Goal: Task Accomplishment & Management: Manage account settings

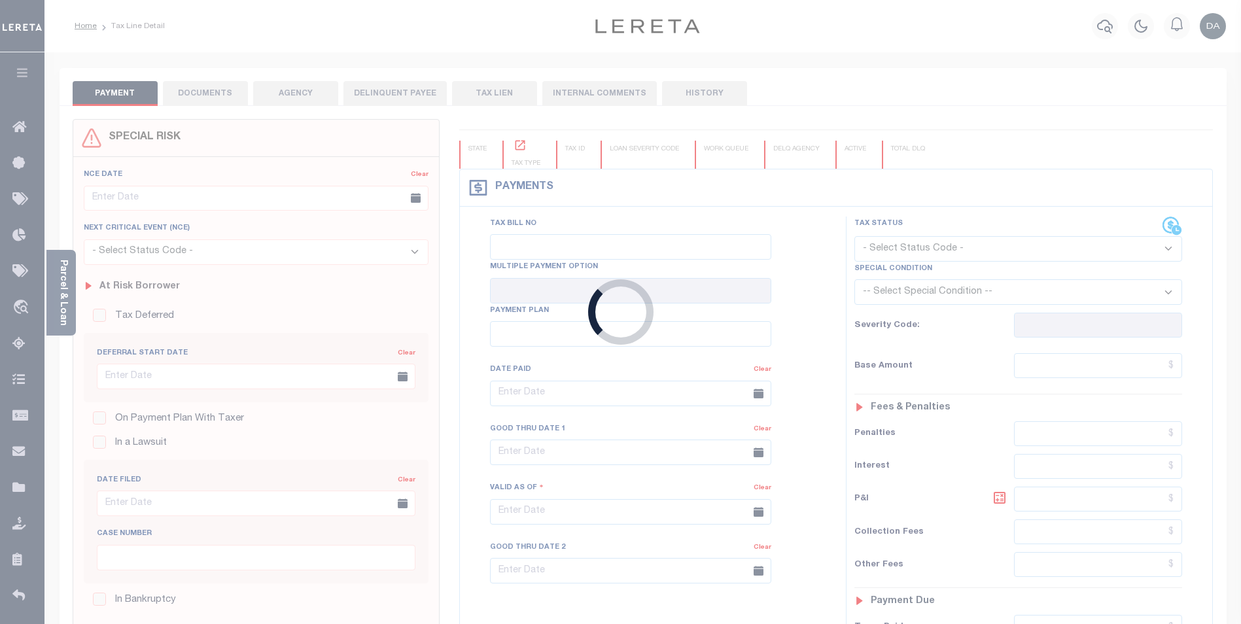
type input "[DATE]"
select select "NW2"
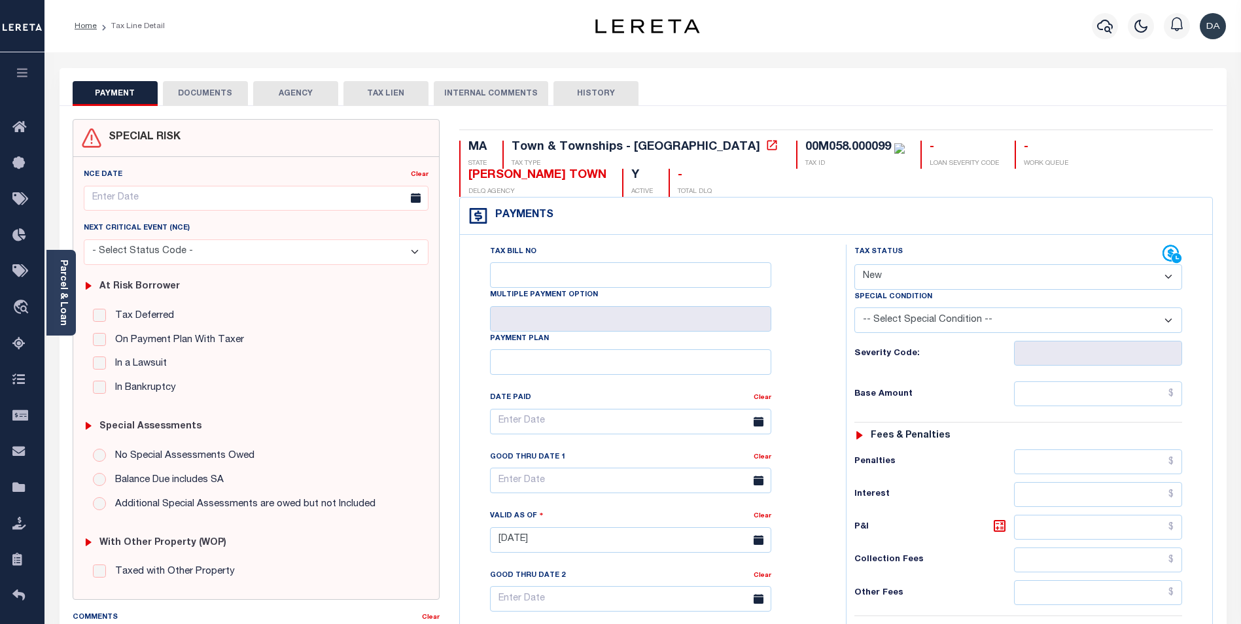
click at [207, 86] on button "DOCUMENTS" at bounding box center [205, 93] width 85 height 25
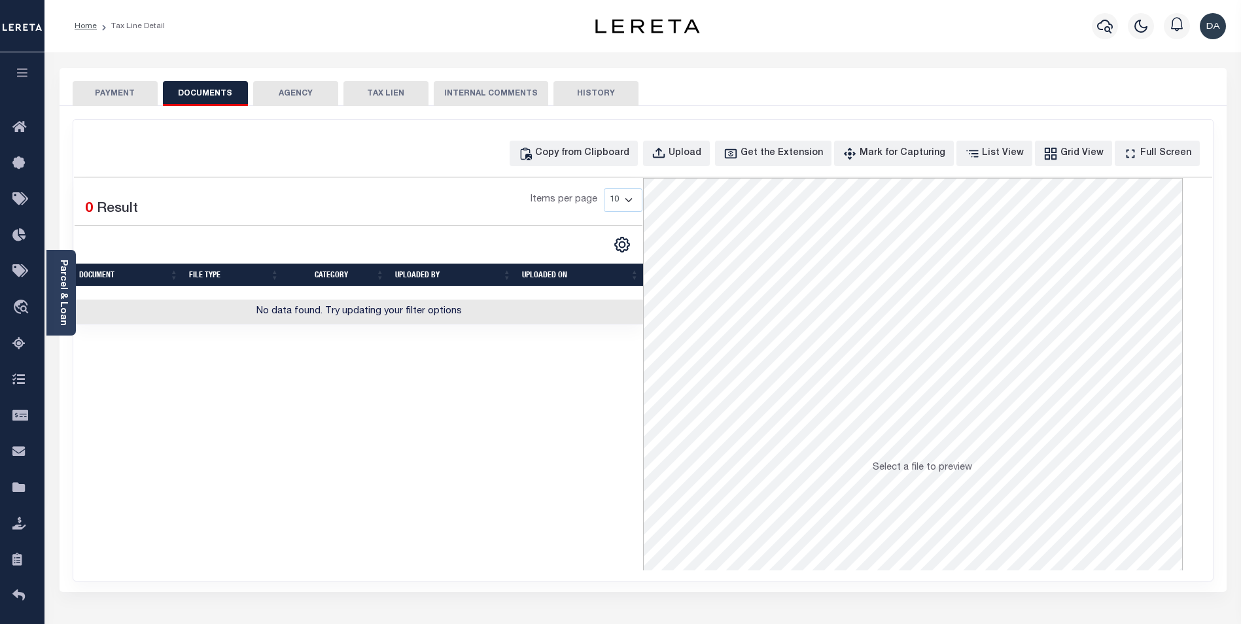
click at [302, 410] on div "Selected 0 Result Items per page 10 25 50 100" at bounding box center [358, 374] width 569 height 393
click at [694, 152] on div "Upload" at bounding box center [685, 154] width 33 height 14
select select "APN"
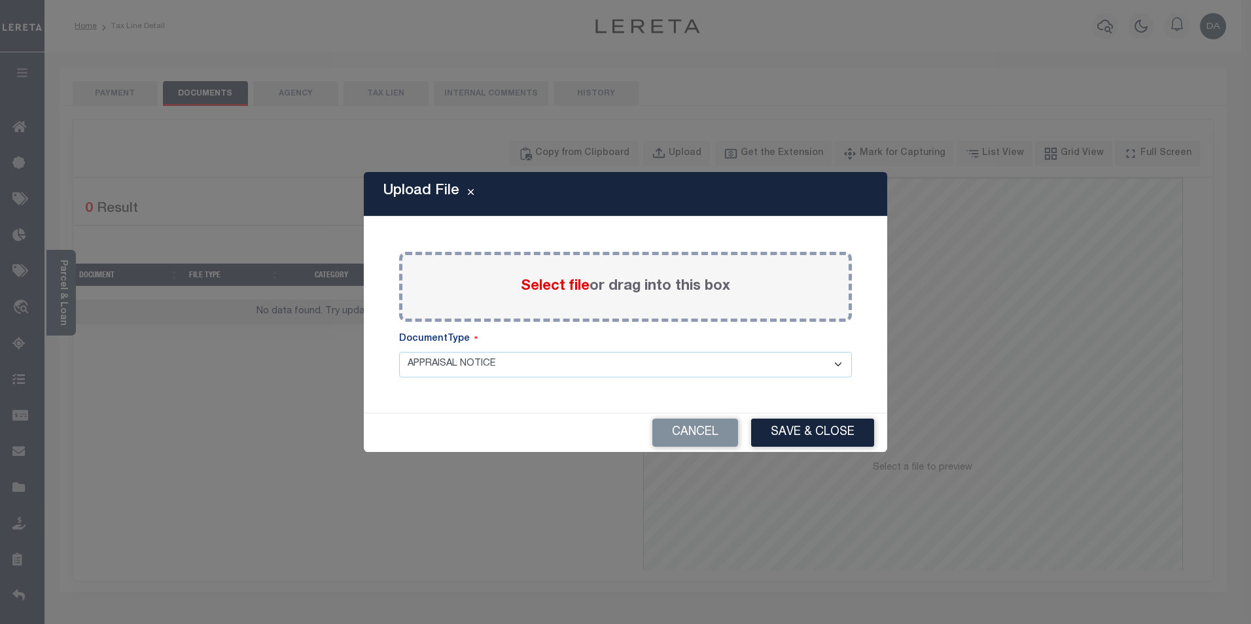
click at [556, 289] on span "Select file" at bounding box center [555, 286] width 69 height 14
click at [0, 0] on input "Select file or drag into this box" at bounding box center [0, 0] width 0 height 0
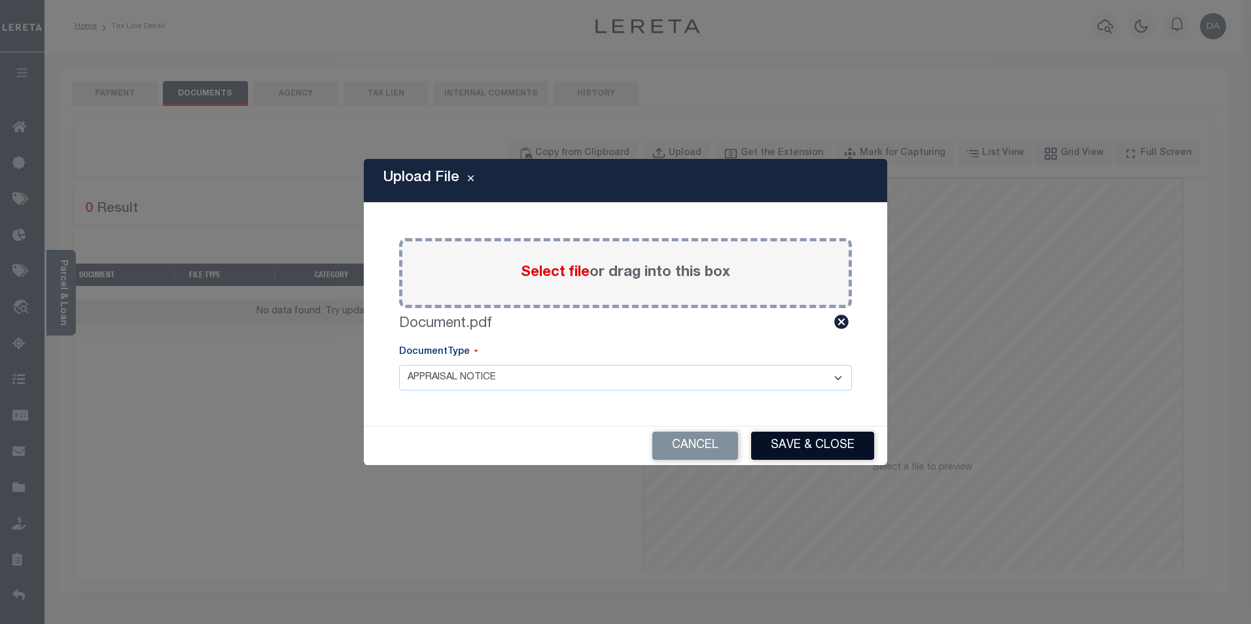
click at [820, 446] on button "Save & Close" at bounding box center [812, 446] width 123 height 28
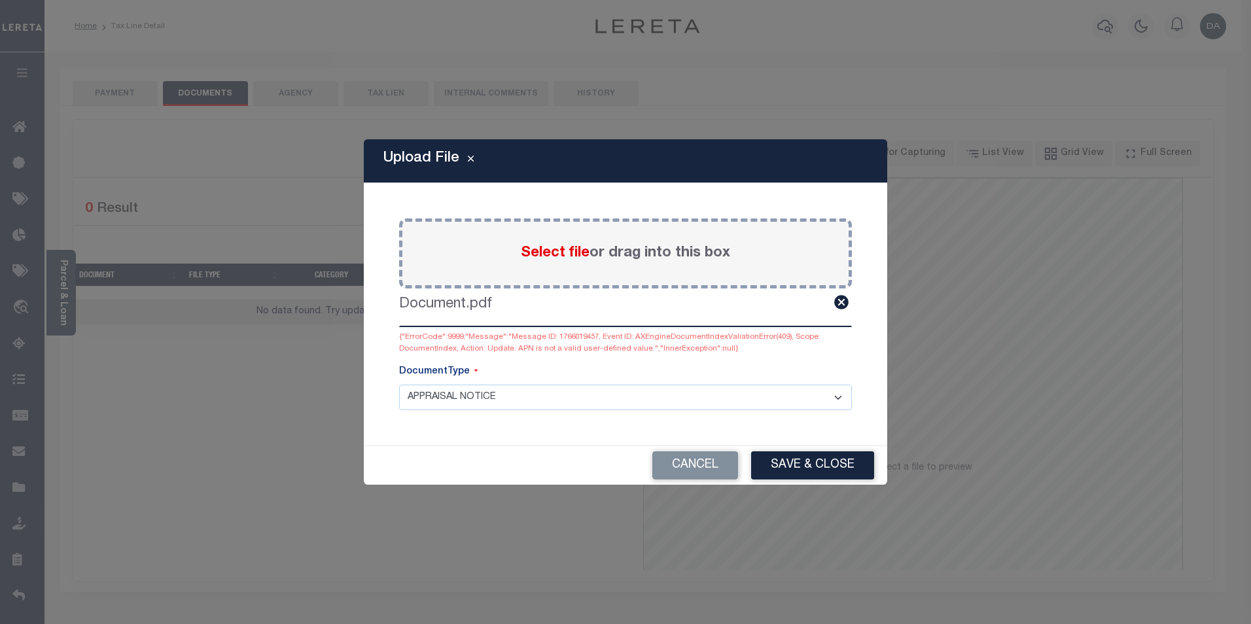
click at [566, 398] on select "APPRAISAL NOTICE ATTORNEY NOTICE CURRENT BILLS DELINQUENT BILLS FORFEITURE NOTI…" at bounding box center [625, 398] width 453 height 26
click at [399, 385] on select "APPRAISAL NOTICE ATTORNEY NOTICE CURRENT BILLS DELINQUENT BILLS FORFEITURE NOTI…" at bounding box center [625, 398] width 453 height 26
click at [793, 472] on button "Save & Close" at bounding box center [812, 465] width 123 height 28
click at [793, 468] on button "Save & Close" at bounding box center [812, 465] width 123 height 28
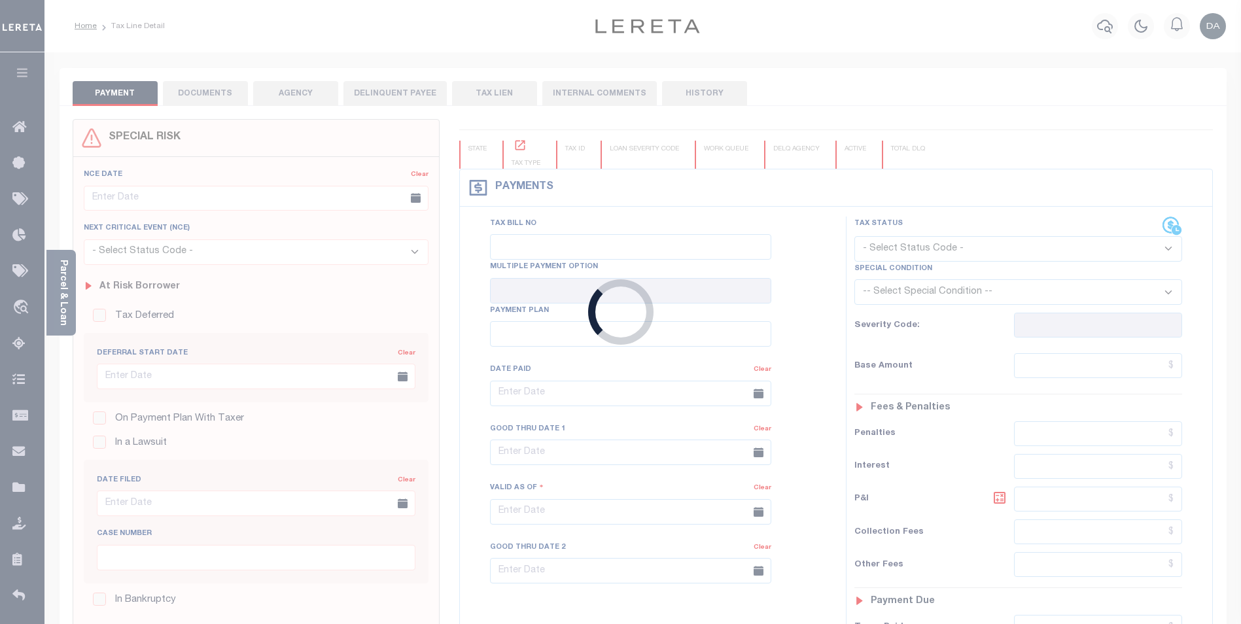
type input "[DATE]"
select select "NW2"
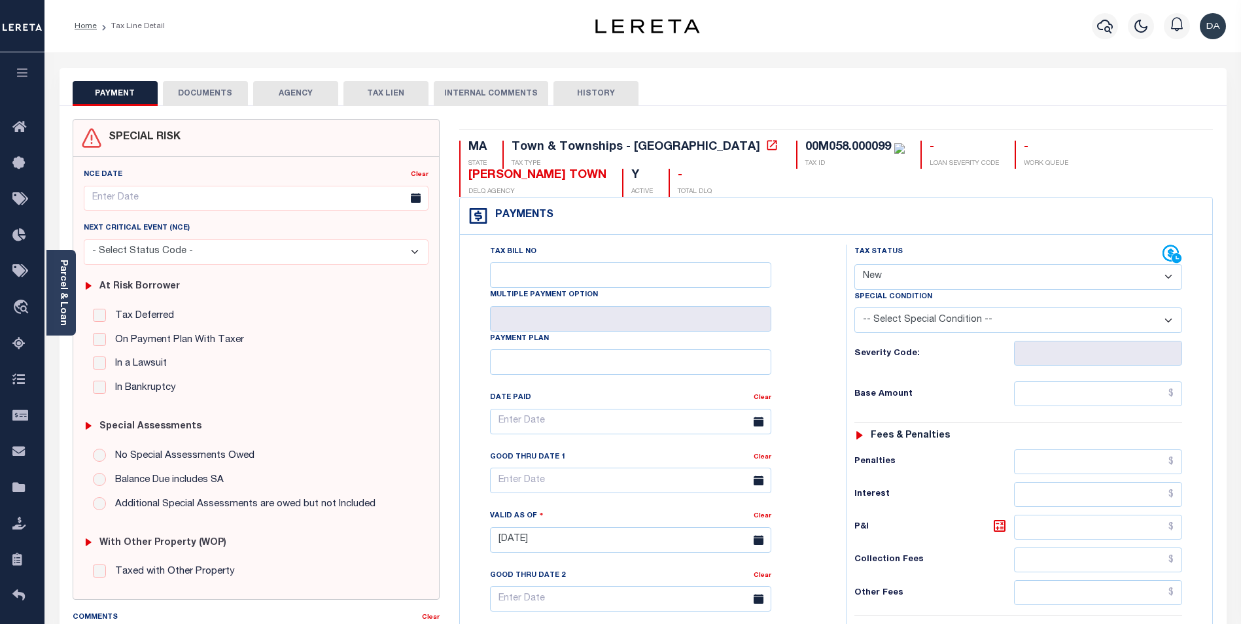
click at [211, 92] on button "DOCUMENTS" at bounding box center [205, 93] width 85 height 25
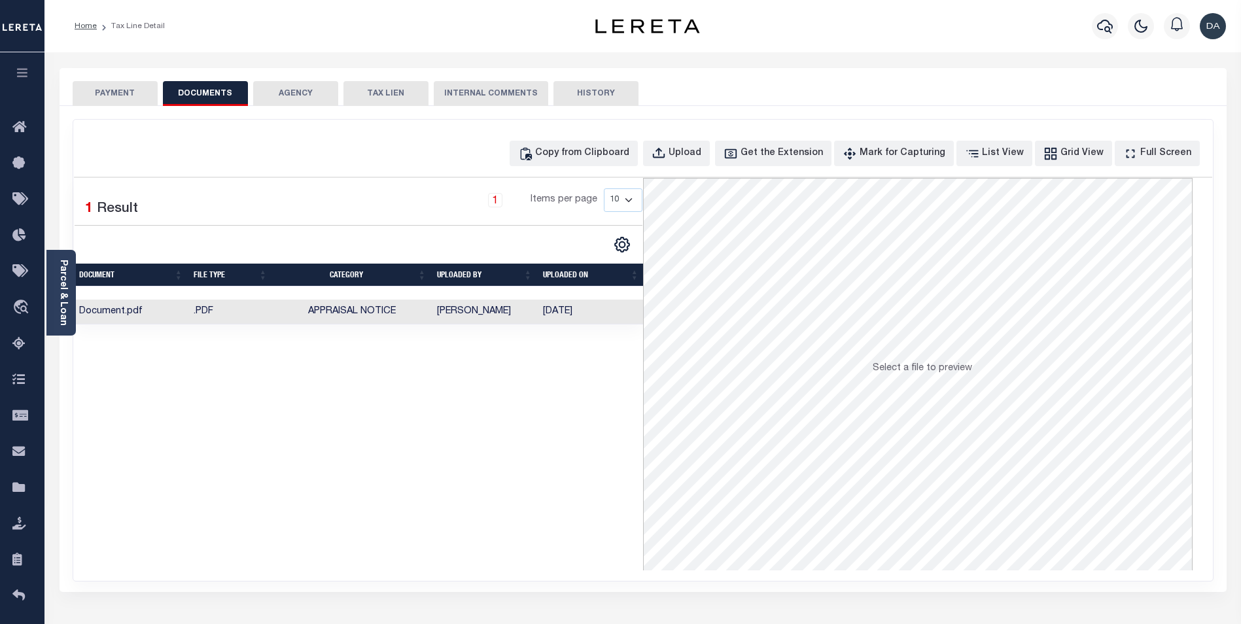
click at [456, 363] on div "Selected 1 Result 1 Items per page 10 25 50 100" at bounding box center [358, 374] width 569 height 393
click at [701, 147] on div "Upload" at bounding box center [685, 154] width 33 height 14
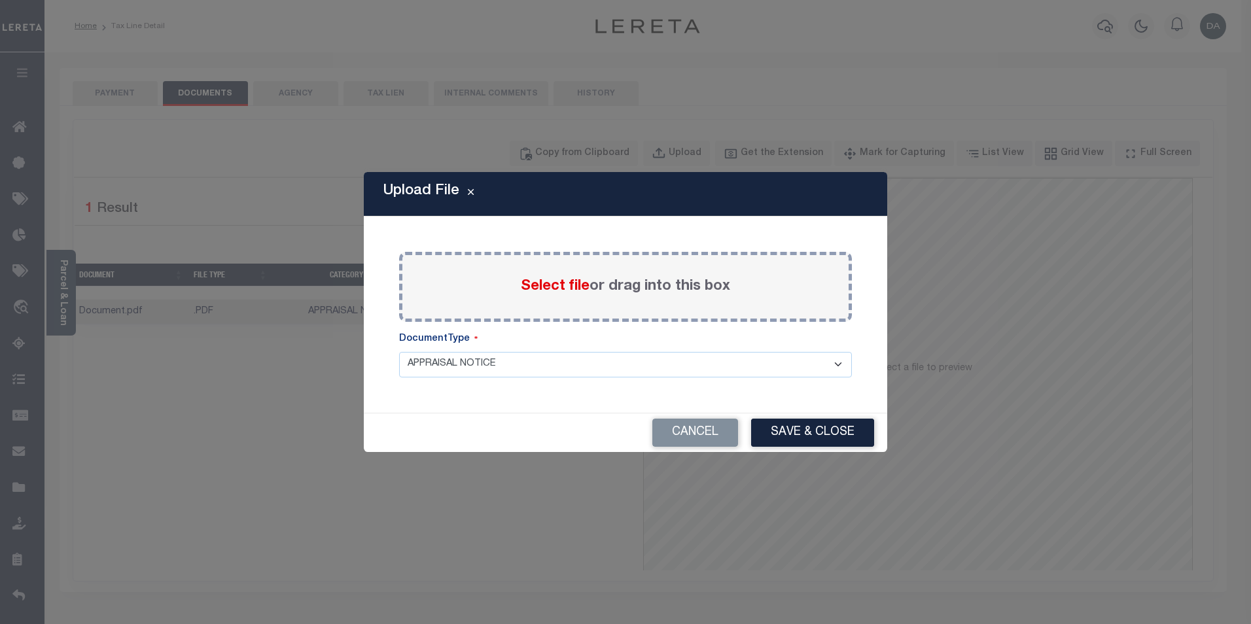
click at [556, 276] on label "Select file or drag into this box" at bounding box center [625, 287] width 209 height 22
click at [0, 0] on input "Select file or drag into this box" at bounding box center [0, 0] width 0 height 0
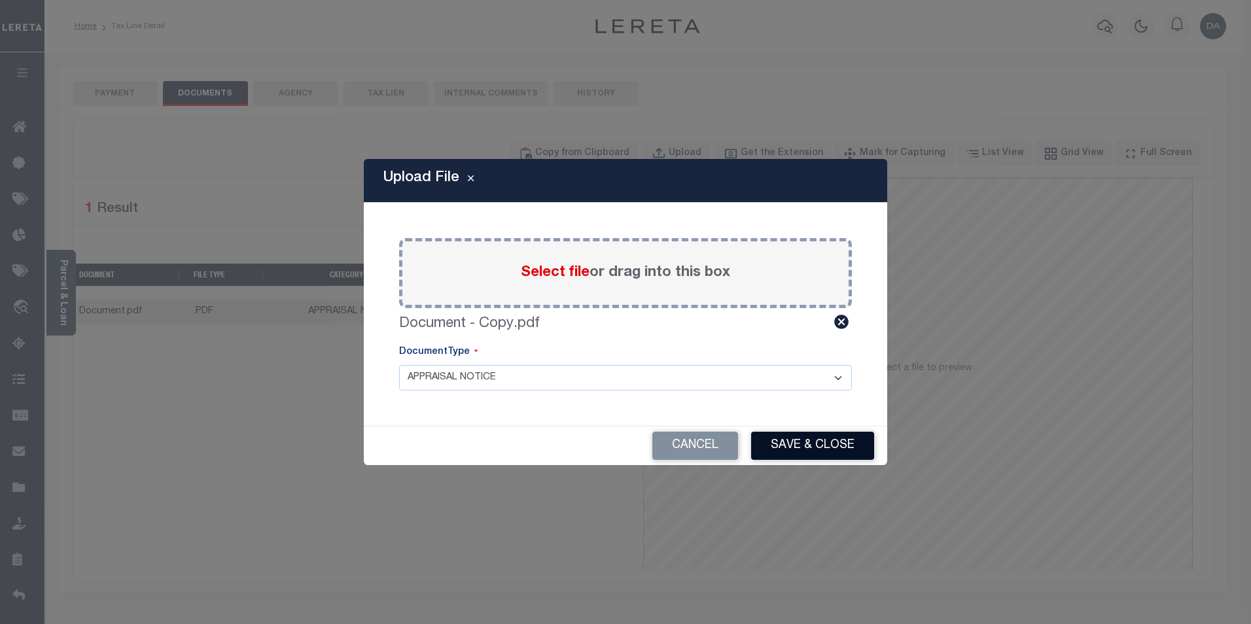
click at [811, 441] on button "Save & Close" at bounding box center [812, 446] width 123 height 28
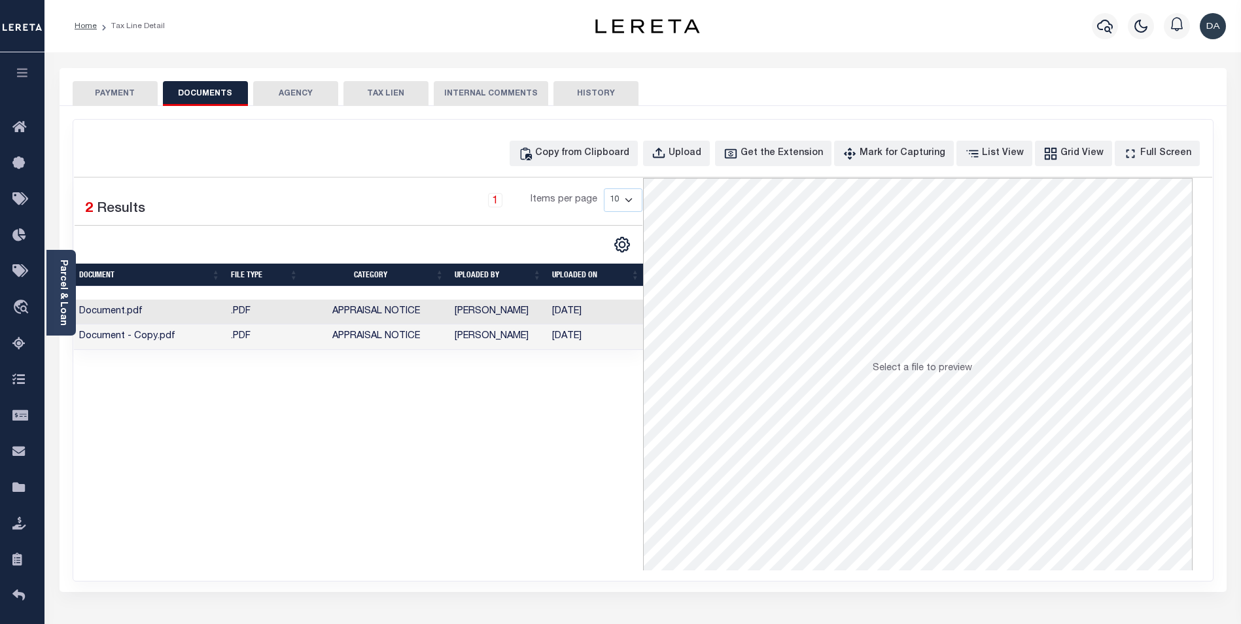
click at [538, 437] on div "Selected 2 Results 1 Items per page 10 25 50 100" at bounding box center [358, 374] width 569 height 393
click at [701, 158] on div "Upload" at bounding box center [685, 154] width 33 height 14
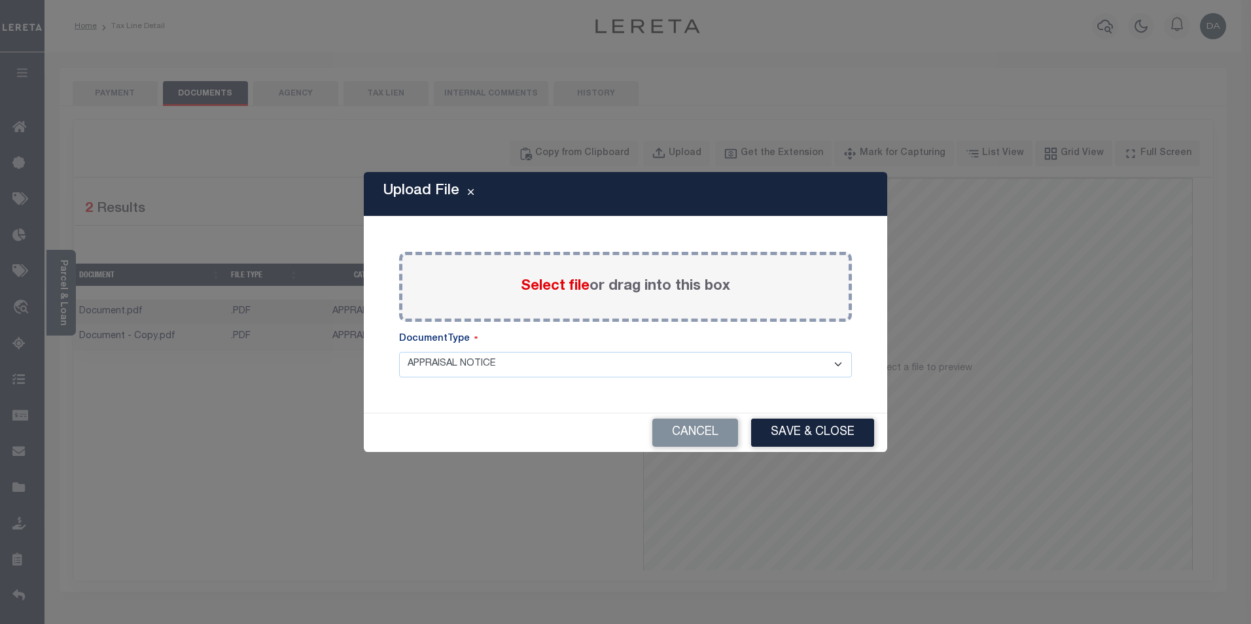
click at [538, 288] on span "Select file" at bounding box center [555, 286] width 69 height 14
click at [0, 0] on input "Select file or drag into this box" at bounding box center [0, 0] width 0 height 0
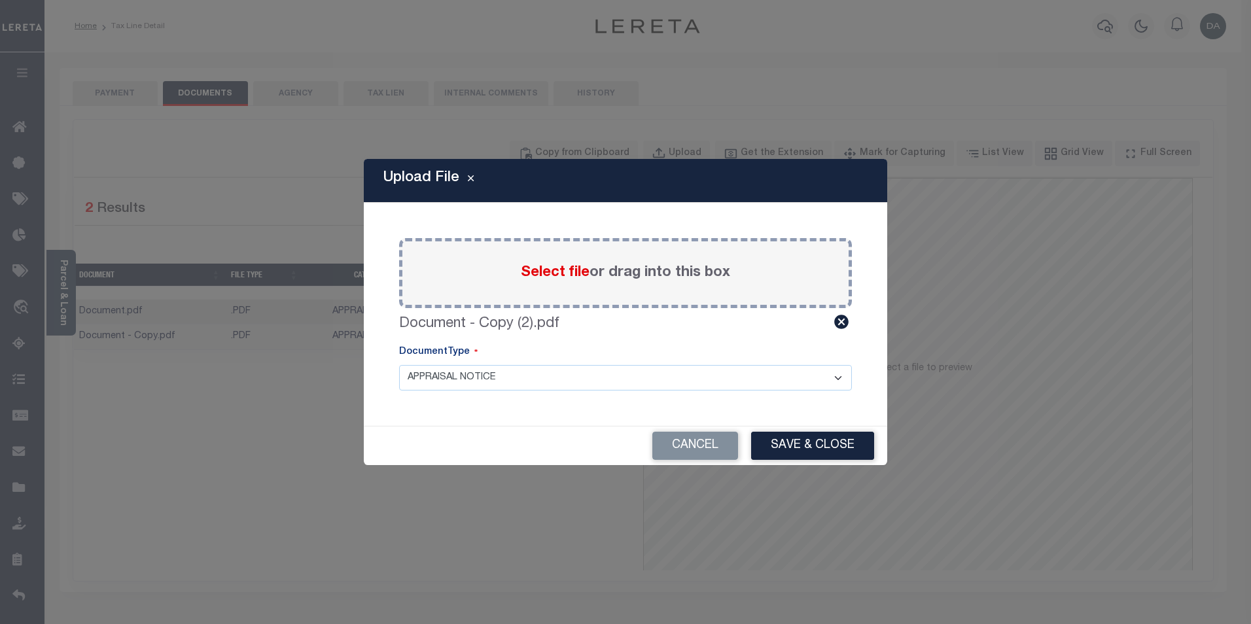
click at [677, 391] on select "APPRAISAL NOTICE ATTORNEY NOTICE CURRENT BILLS DELINQUENT BILLS FORFEITURE NOTI…" at bounding box center [625, 378] width 453 height 26
select select "ATN"
click at [399, 365] on select "APPRAISAL NOTICE ATTORNEY NOTICE CURRENT BILLS DELINQUENT BILLS FORFEITURE NOTI…" at bounding box center [625, 378] width 453 height 26
click at [790, 450] on button "Save & Close" at bounding box center [812, 446] width 123 height 28
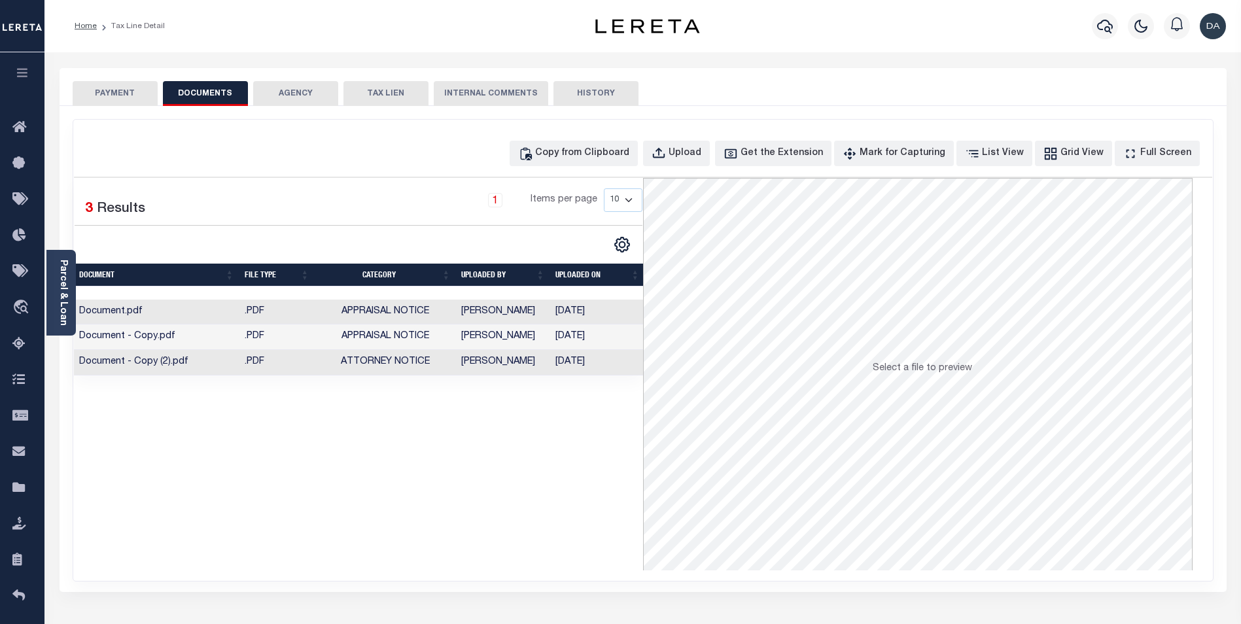
click at [115, 358] on td "Document - Copy (2).pdf" at bounding box center [157, 363] width 166 height 26
drag, startPoint x: 115, startPoint y: 358, endPoint x: 278, endPoint y: 505, distance: 219.6
click at [278, 505] on div "1 Selected 3 Results 1 Items per page 10 25 50 100" at bounding box center [358, 374] width 569 height 393
